Goal: Task Accomplishment & Management: Use online tool/utility

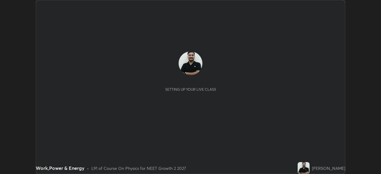
scroll to position [174, 380]
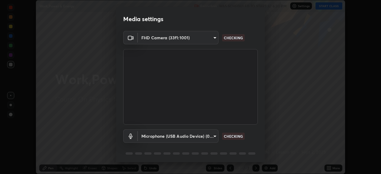
type input "e7f5d75c66a8ec01b6be6c8d9fba877b5f6738b88fd0c20368e9895a02b6f94a"
type input "7a19c8c474c7631c674bf907b925089f2c922801c6e09ae053456f7d84aa81b6"
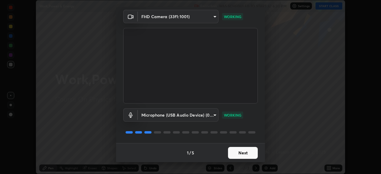
click at [244, 153] on button "Next" at bounding box center [243, 153] width 30 height 12
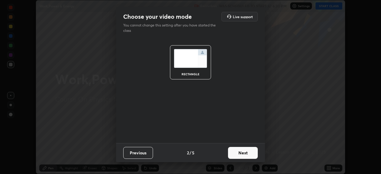
click at [243, 154] on button "Next" at bounding box center [243, 153] width 30 height 12
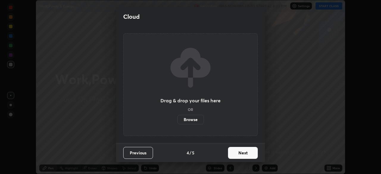
click at [242, 153] on button "Next" at bounding box center [243, 153] width 30 height 12
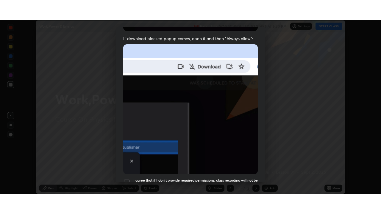
scroll to position [142, 0]
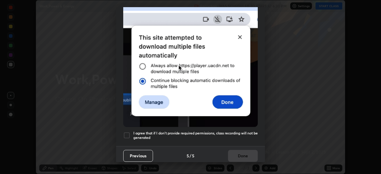
click at [129, 132] on div at bounding box center [126, 135] width 7 height 7
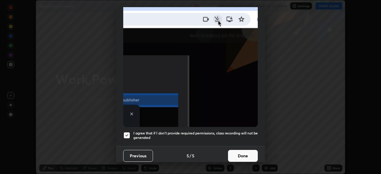
click at [241, 154] on button "Done" at bounding box center [243, 156] width 30 height 12
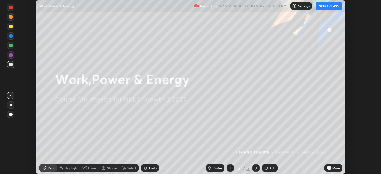
click at [329, 9] on button "START CLASS" at bounding box center [328, 5] width 27 height 7
click at [331, 167] on div "More" at bounding box center [333, 167] width 18 height 7
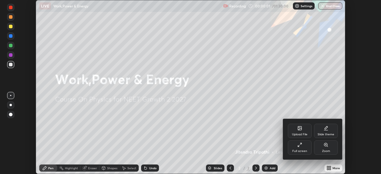
click at [303, 150] on div "Full screen" at bounding box center [299, 151] width 15 height 3
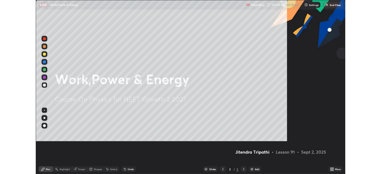
scroll to position [214, 381]
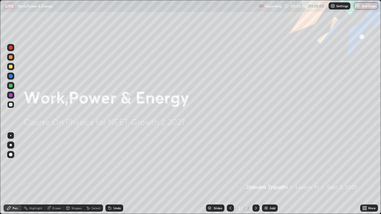
click at [271, 174] on div "Add" at bounding box center [272, 208] width 6 height 3
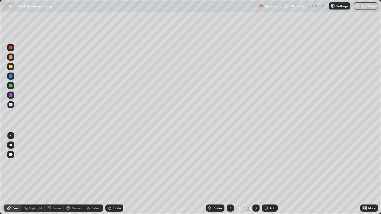
click at [14, 88] on div at bounding box center [10, 85] width 7 height 7
click at [11, 47] on div at bounding box center [11, 48] width 4 height 4
click at [270, 174] on div "Add" at bounding box center [270, 208] width 16 height 7
click at [11, 105] on div at bounding box center [11, 105] width 4 height 4
click at [10, 78] on div at bounding box center [11, 76] width 4 height 4
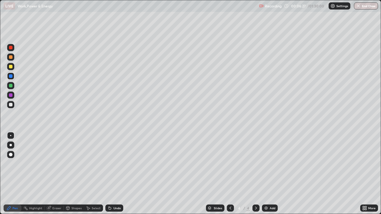
click at [11, 67] on div at bounding box center [11, 67] width 4 height 4
click at [10, 86] on div at bounding box center [11, 86] width 4 height 4
click at [12, 67] on div at bounding box center [11, 67] width 4 height 4
click at [11, 95] on div at bounding box center [11, 95] width 4 height 4
click at [112, 174] on div "Undo" at bounding box center [114, 208] width 18 height 7
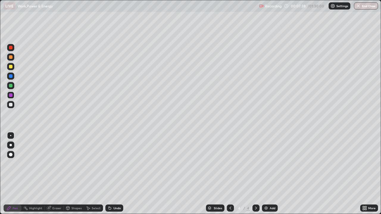
click at [115, 174] on div "Undo" at bounding box center [116, 208] width 7 height 3
click at [114, 174] on div "Undo" at bounding box center [114, 208] width 18 height 7
click at [56, 174] on div "Eraser" at bounding box center [56, 208] width 9 height 3
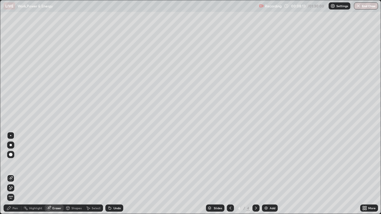
click at [10, 174] on icon at bounding box center [10, 178] width 5 height 5
click at [13, 174] on div "Pen" at bounding box center [14, 208] width 5 height 3
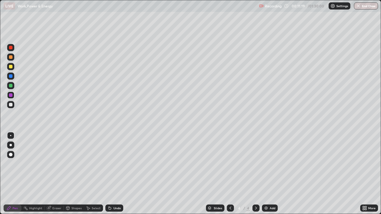
click at [12, 67] on div at bounding box center [11, 67] width 4 height 4
click at [93, 174] on div "Select" at bounding box center [96, 208] width 9 height 3
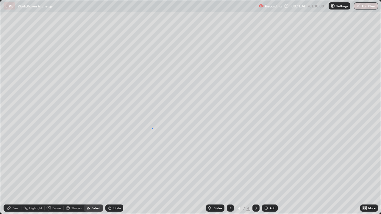
click at [152, 128] on div "0 ° Undo Copy Duplicate Duplicate to new slide Delete" at bounding box center [190, 106] width 380 height 213
click at [14, 174] on div "Pen" at bounding box center [14, 208] width 5 height 3
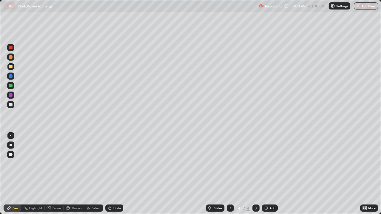
click at [11, 67] on div at bounding box center [11, 67] width 4 height 4
click at [11, 76] on div at bounding box center [11, 76] width 4 height 4
click at [11, 87] on div at bounding box center [11, 86] width 4 height 4
click at [10, 87] on div at bounding box center [11, 86] width 4 height 4
click at [10, 96] on div at bounding box center [11, 95] width 4 height 4
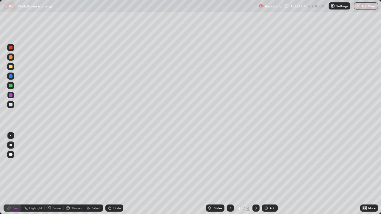
click at [10, 77] on div at bounding box center [11, 76] width 4 height 4
click at [9, 87] on div at bounding box center [11, 86] width 4 height 4
click at [12, 68] on div at bounding box center [11, 67] width 4 height 4
click at [10, 98] on div at bounding box center [10, 95] width 7 height 7
click at [12, 49] on div at bounding box center [11, 48] width 4 height 4
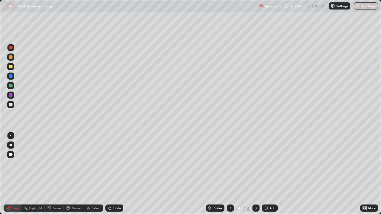
click at [115, 174] on div "Undo" at bounding box center [116, 208] width 7 height 3
click at [112, 174] on div "Undo" at bounding box center [114, 208] width 18 height 7
click at [113, 174] on div "Undo" at bounding box center [116, 208] width 7 height 3
click at [230, 174] on icon at bounding box center [230, 208] width 5 height 5
click at [255, 174] on icon at bounding box center [255, 208] width 5 height 5
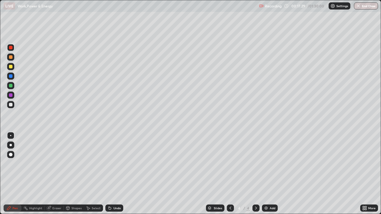
click at [272, 174] on div "Add" at bounding box center [272, 208] width 6 height 3
click at [12, 66] on div at bounding box center [11, 67] width 4 height 4
click at [111, 174] on div "Undo" at bounding box center [114, 208] width 18 height 7
click at [72, 174] on div "Shapes" at bounding box center [76, 208] width 10 height 3
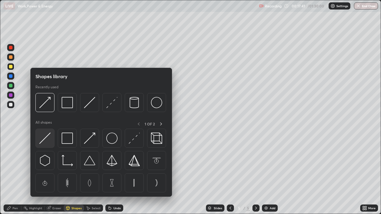
click at [46, 139] on img at bounding box center [44, 138] width 11 height 11
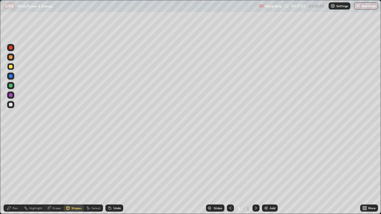
click at [17, 174] on div "Pen" at bounding box center [13, 208] width 18 height 7
click at [11, 87] on div at bounding box center [11, 86] width 4 height 4
click at [117, 174] on div "Undo" at bounding box center [116, 208] width 7 height 3
click at [13, 50] on div at bounding box center [10, 47] width 7 height 7
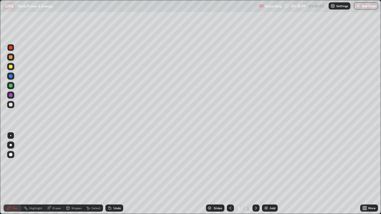
click at [12, 56] on div at bounding box center [11, 57] width 4 height 4
click at [10, 77] on div at bounding box center [11, 76] width 4 height 4
click at [10, 87] on div at bounding box center [11, 86] width 4 height 4
click at [119, 174] on div "Undo" at bounding box center [116, 208] width 7 height 3
click at [119, 174] on div "Undo" at bounding box center [114, 208] width 18 height 7
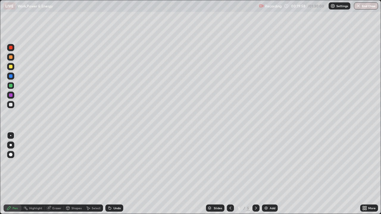
click at [11, 104] on div at bounding box center [11, 105] width 4 height 4
click at [229, 174] on icon at bounding box center [230, 208] width 5 height 5
click at [230, 174] on icon at bounding box center [230, 208] width 5 height 5
click at [233, 174] on div at bounding box center [230, 208] width 7 height 7
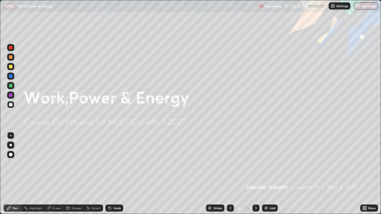
click at [255, 174] on icon at bounding box center [255, 208] width 5 height 5
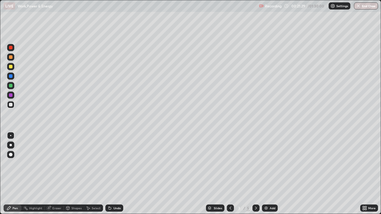
click at [255, 174] on icon at bounding box center [255, 208] width 5 height 5
click at [255, 174] on icon at bounding box center [256, 208] width 2 height 3
click at [90, 174] on div "Select" at bounding box center [93, 208] width 19 height 7
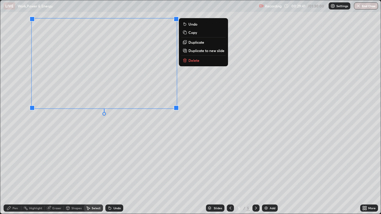
click at [17, 174] on div "Pen" at bounding box center [13, 208] width 18 height 7
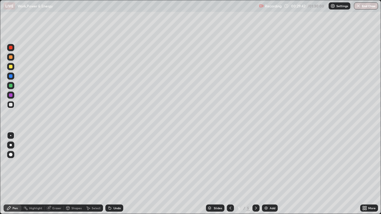
click at [10, 106] on div at bounding box center [11, 105] width 4 height 4
click at [10, 58] on div at bounding box center [11, 57] width 4 height 4
click at [11, 95] on div at bounding box center [11, 95] width 4 height 4
click at [363, 174] on icon at bounding box center [362, 206] width 1 height 1
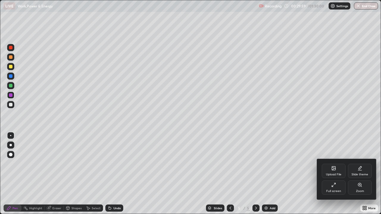
click at [332, 174] on div "Full screen" at bounding box center [333, 191] width 15 height 3
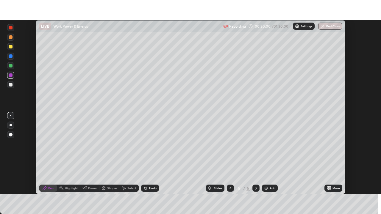
scroll to position [29556, 29350]
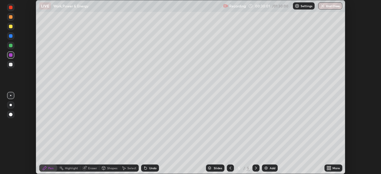
click at [327, 166] on icon at bounding box center [327, 166] width 1 height 1
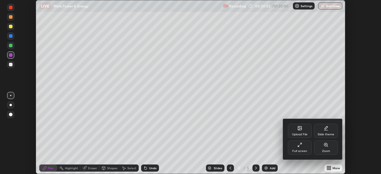
click at [300, 148] on div "Full screen" at bounding box center [299, 147] width 24 height 14
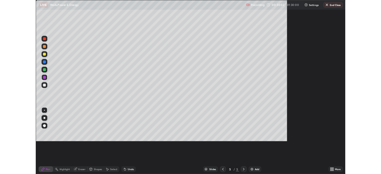
scroll to position [214, 381]
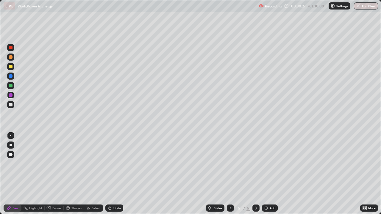
click at [10, 78] on div at bounding box center [10, 76] width 7 height 7
click at [11, 105] on div at bounding box center [11, 105] width 4 height 4
click at [10, 104] on div at bounding box center [11, 105] width 4 height 4
click at [12, 87] on div at bounding box center [10, 85] width 7 height 7
click at [114, 174] on div "Undo" at bounding box center [116, 208] width 7 height 3
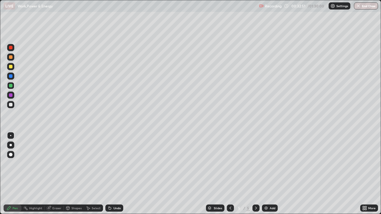
click at [8, 66] on div at bounding box center [10, 66] width 7 height 7
click at [118, 174] on div "Undo" at bounding box center [116, 208] width 7 height 3
click at [113, 174] on div "Undo" at bounding box center [116, 208] width 7 height 3
click at [9, 86] on div at bounding box center [11, 86] width 4 height 4
click at [270, 174] on div "Add" at bounding box center [272, 208] width 6 height 3
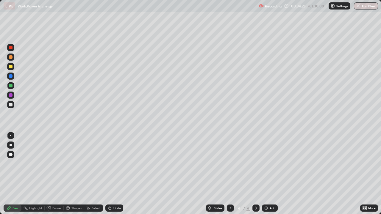
click at [11, 86] on div at bounding box center [11, 86] width 4 height 4
click at [12, 76] on div at bounding box center [11, 76] width 4 height 4
click at [11, 47] on div at bounding box center [11, 48] width 4 height 4
click at [230, 174] on icon at bounding box center [230, 208] width 5 height 5
click at [10, 76] on div at bounding box center [11, 76] width 4 height 4
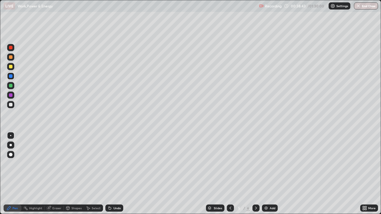
click at [55, 174] on div "Eraser" at bounding box center [56, 208] width 9 height 3
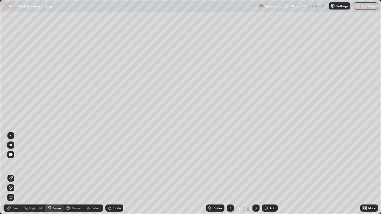
click at [11, 174] on span "Erase all" at bounding box center [10, 198] width 7 height 4
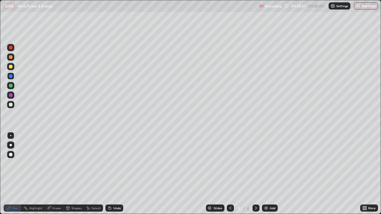
click at [114, 174] on div "Undo" at bounding box center [114, 208] width 18 height 7
click at [119, 174] on div "Undo" at bounding box center [116, 208] width 7 height 3
click at [118, 174] on div "Undo" at bounding box center [116, 208] width 7 height 3
click at [117, 174] on div "Undo" at bounding box center [116, 208] width 7 height 3
click at [13, 104] on div at bounding box center [10, 104] width 7 height 7
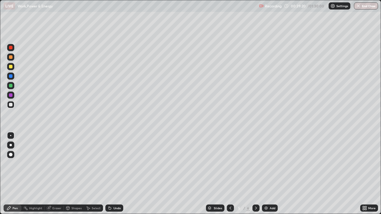
click at [12, 65] on div at bounding box center [11, 67] width 4 height 4
click at [115, 174] on div "Undo" at bounding box center [116, 208] width 7 height 3
click at [113, 174] on div "Undo" at bounding box center [116, 208] width 7 height 3
click at [51, 174] on div "Eraser" at bounding box center [54, 208] width 19 height 7
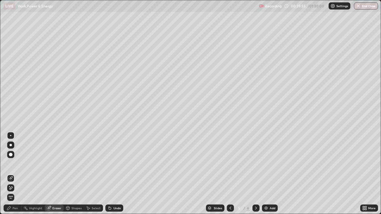
click at [10, 174] on span "Erase all" at bounding box center [10, 198] width 7 height 4
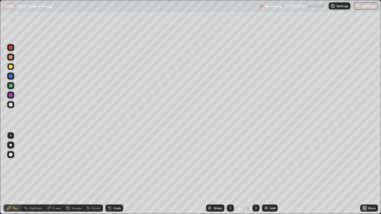
click at [10, 60] on div at bounding box center [10, 57] width 7 height 7
click at [11, 58] on div at bounding box center [11, 57] width 4 height 4
click at [113, 174] on div "Undo" at bounding box center [114, 208] width 18 height 7
click at [112, 174] on div "Undo" at bounding box center [114, 208] width 18 height 7
click at [109, 174] on icon at bounding box center [109, 207] width 1 height 1
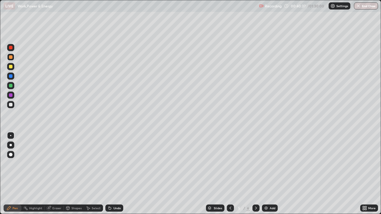
click at [10, 74] on div at bounding box center [11, 76] width 4 height 4
click at [10, 95] on div at bounding box center [11, 95] width 4 height 4
click at [10, 87] on div at bounding box center [11, 86] width 4 height 4
click at [10, 95] on div at bounding box center [11, 95] width 4 height 4
click at [11, 105] on div at bounding box center [11, 105] width 4 height 4
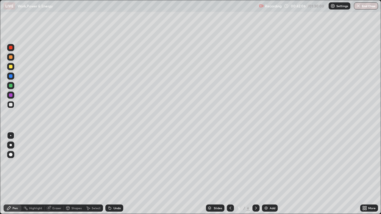
click at [120, 174] on div "Undo" at bounding box center [114, 208] width 18 height 7
click at [119, 174] on div "Undo" at bounding box center [116, 208] width 7 height 3
click at [272, 174] on div "Add" at bounding box center [272, 208] width 6 height 3
click at [11, 96] on div at bounding box center [11, 95] width 4 height 4
click at [229, 174] on icon at bounding box center [230, 208] width 5 height 5
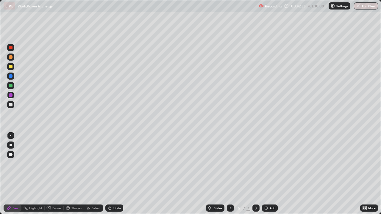
click at [255, 174] on icon at bounding box center [255, 208] width 5 height 5
click at [227, 174] on div at bounding box center [230, 208] width 7 height 7
click at [254, 174] on div at bounding box center [255, 208] width 7 height 7
click at [10, 76] on div at bounding box center [11, 76] width 4 height 4
click at [228, 174] on div at bounding box center [230, 208] width 7 height 7
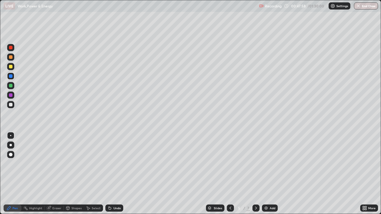
click at [255, 174] on icon at bounding box center [255, 208] width 5 height 5
click at [53, 174] on div "Eraser" at bounding box center [56, 208] width 9 height 3
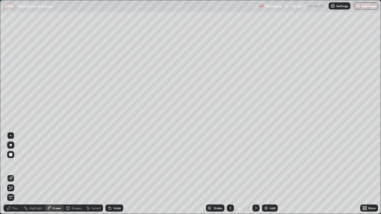
click at [13, 174] on icon at bounding box center [10, 178] width 5 height 5
click at [13, 174] on div "Pen" at bounding box center [14, 208] width 5 height 3
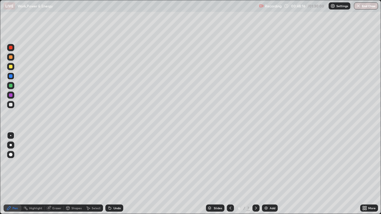
click at [11, 107] on div at bounding box center [10, 104] width 7 height 7
click at [116, 174] on div "Undo" at bounding box center [116, 208] width 7 height 3
click at [115, 174] on div "Undo" at bounding box center [114, 208] width 18 height 7
click at [11, 93] on div at bounding box center [11, 95] width 4 height 4
click at [116, 174] on div "Undo" at bounding box center [116, 208] width 7 height 3
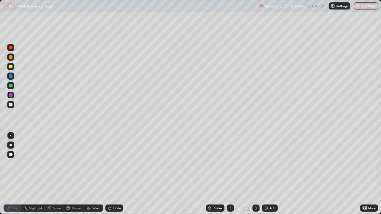
click at [115, 174] on div "Undo" at bounding box center [116, 208] width 7 height 3
click at [114, 174] on div "Undo" at bounding box center [114, 208] width 18 height 7
click at [54, 174] on div "Eraser" at bounding box center [56, 208] width 9 height 3
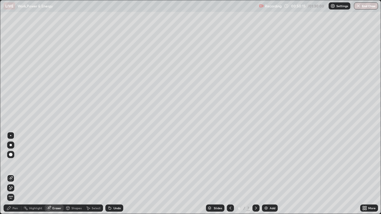
click at [11, 174] on icon at bounding box center [10, 178] width 5 height 5
click at [13, 174] on div "Pen" at bounding box center [14, 208] width 5 height 3
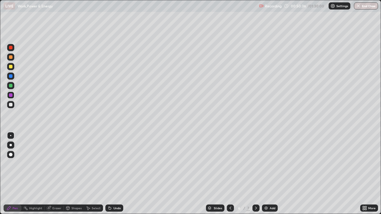
click at [14, 58] on div at bounding box center [10, 57] width 7 height 7
click at [271, 174] on div "Add" at bounding box center [272, 208] width 6 height 3
click at [10, 86] on div at bounding box center [11, 86] width 4 height 4
click at [10, 88] on div at bounding box center [10, 85] width 7 height 7
click at [10, 76] on div at bounding box center [11, 76] width 4 height 4
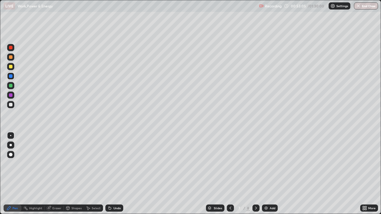
click at [58, 174] on div "Eraser" at bounding box center [56, 208] width 9 height 3
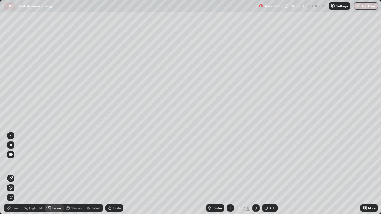
click at [14, 174] on div at bounding box center [10, 178] width 7 height 7
click at [15, 174] on div "Pen" at bounding box center [14, 208] width 5 height 3
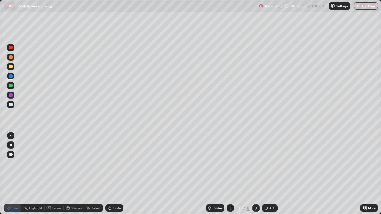
click at [12, 49] on div at bounding box center [11, 48] width 4 height 4
click at [115, 174] on div "Undo" at bounding box center [116, 208] width 7 height 3
click at [113, 174] on div "Undo" at bounding box center [114, 208] width 18 height 7
click at [273, 174] on div "Add" at bounding box center [272, 208] width 6 height 3
click at [13, 106] on div at bounding box center [10, 104] width 7 height 7
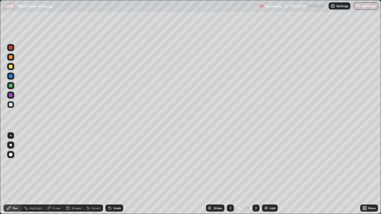
click at [12, 68] on div at bounding box center [11, 67] width 4 height 4
click at [12, 48] on div at bounding box center [11, 48] width 4 height 4
click at [11, 67] on div at bounding box center [11, 67] width 4 height 4
click at [11, 76] on div at bounding box center [11, 76] width 4 height 4
click at [11, 48] on div at bounding box center [11, 48] width 4 height 4
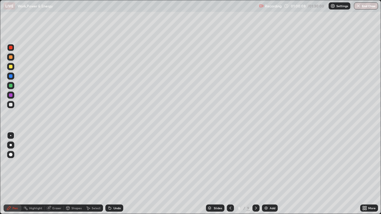
click at [12, 87] on div at bounding box center [10, 85] width 7 height 7
click at [13, 68] on div at bounding box center [10, 66] width 7 height 7
click at [115, 174] on div "Undo" at bounding box center [116, 208] width 7 height 3
click at [10, 105] on div at bounding box center [11, 105] width 4 height 4
click at [56, 174] on div "Eraser" at bounding box center [56, 208] width 9 height 3
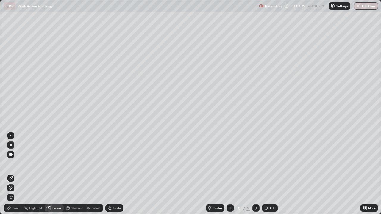
click at [11, 174] on icon at bounding box center [10, 178] width 5 height 5
click at [11, 174] on icon at bounding box center [10, 188] width 5 height 5
click at [14, 174] on div "Pen" at bounding box center [14, 208] width 5 height 3
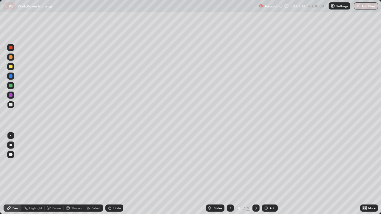
click at [12, 106] on div at bounding box center [11, 105] width 4 height 4
click at [11, 67] on div at bounding box center [11, 67] width 4 height 4
click at [11, 48] on div at bounding box center [11, 48] width 4 height 4
click at [118, 174] on div "Undo" at bounding box center [116, 208] width 7 height 3
click at [119, 174] on div "Undo" at bounding box center [116, 208] width 7 height 3
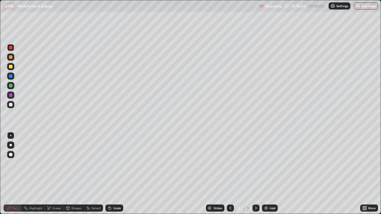
click at [118, 174] on div "Undo" at bounding box center [116, 208] width 7 height 3
click at [120, 174] on div "Undo" at bounding box center [114, 208] width 18 height 7
click at [119, 174] on div "Undo" at bounding box center [116, 208] width 7 height 3
click at [13, 107] on div at bounding box center [10, 104] width 7 height 7
click at [120, 174] on div "Undo" at bounding box center [114, 208] width 18 height 7
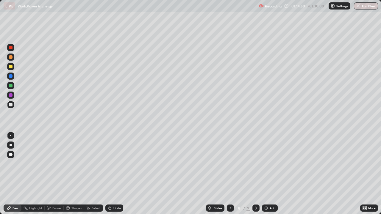
click at [271, 174] on div "Add" at bounding box center [272, 208] width 6 height 3
click at [14, 105] on div at bounding box center [10, 104] width 7 height 7
click at [11, 66] on div at bounding box center [11, 67] width 4 height 4
click at [232, 174] on div at bounding box center [229, 208] width 7 height 7
click at [255, 174] on icon at bounding box center [255, 208] width 5 height 5
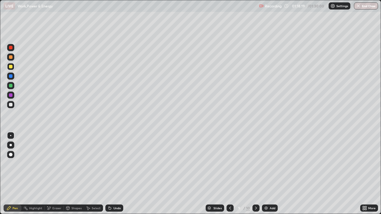
click at [55, 174] on div "Eraser" at bounding box center [56, 208] width 9 height 3
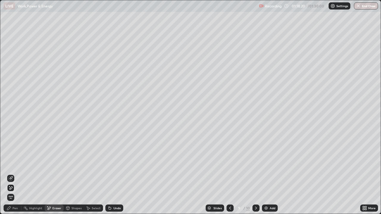
click at [13, 174] on span "Erase all" at bounding box center [10, 198] width 7 height 4
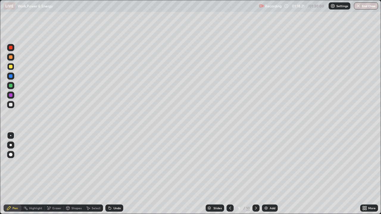
click at [10, 107] on div at bounding box center [10, 104] width 7 height 7
click at [74, 174] on div "Shapes" at bounding box center [76, 208] width 10 height 3
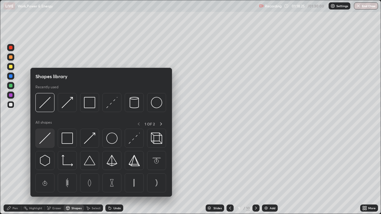
click at [45, 142] on img at bounding box center [44, 138] width 11 height 11
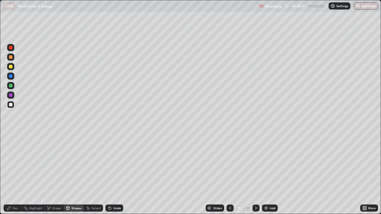
click at [76, 174] on div "Shapes" at bounding box center [76, 208] width 10 height 3
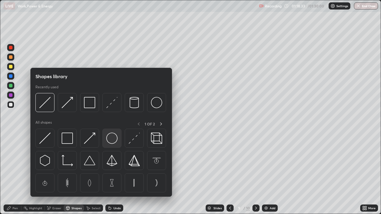
click at [114, 140] on img at bounding box center [111, 138] width 11 height 11
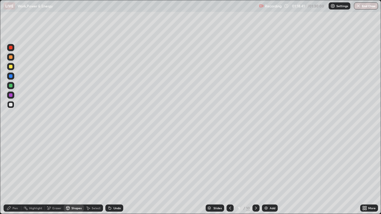
click at [57, 174] on div "Eraser" at bounding box center [56, 208] width 9 height 3
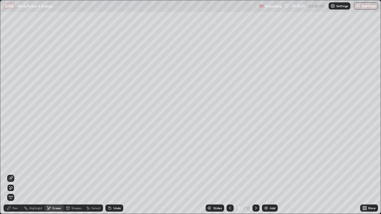
click at [10, 174] on icon at bounding box center [10, 178] width 5 height 5
click at [12, 174] on div "Pen" at bounding box center [13, 208] width 18 height 7
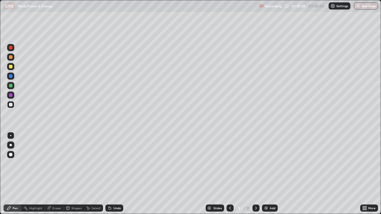
click at [11, 67] on div at bounding box center [11, 67] width 4 height 4
click at [9, 84] on div at bounding box center [11, 86] width 4 height 4
click at [11, 96] on div at bounding box center [11, 95] width 4 height 4
click at [117, 174] on div "Undo" at bounding box center [116, 208] width 7 height 3
click at [115, 174] on div "Undo" at bounding box center [116, 208] width 7 height 3
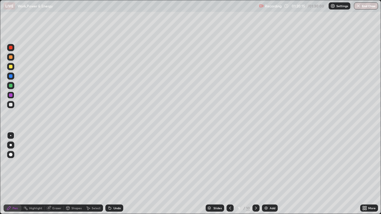
click at [10, 77] on div at bounding box center [11, 76] width 4 height 4
click at [12, 51] on div at bounding box center [10, 47] width 7 height 7
click at [11, 105] on div at bounding box center [11, 105] width 4 height 4
click at [363, 7] on button "End Class" at bounding box center [365, 5] width 23 height 7
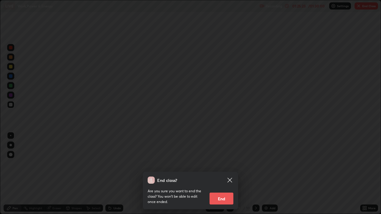
click at [221, 174] on button "End" at bounding box center [221, 199] width 24 height 12
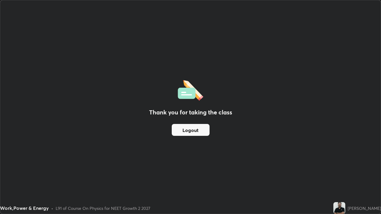
click at [188, 60] on div "Thank you for taking the class Logout" at bounding box center [190, 106] width 380 height 213
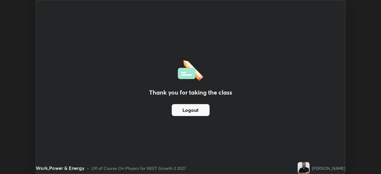
scroll to position [29556, 29350]
